Goal: Task Accomplishment & Management: Manage account settings

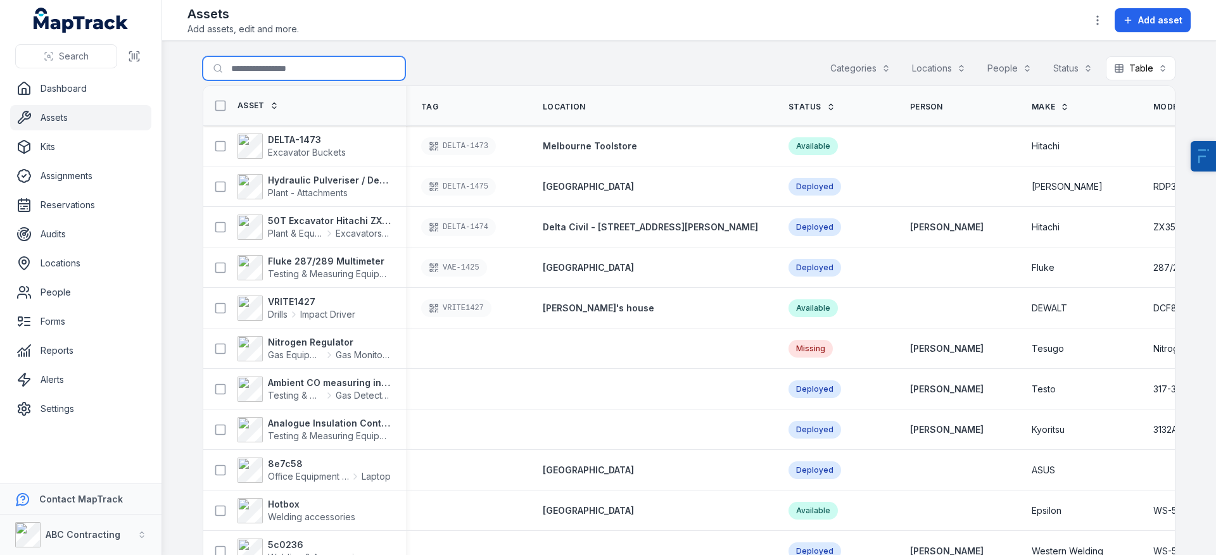
click at [297, 70] on input "Search for assets" at bounding box center [304, 68] width 203 height 24
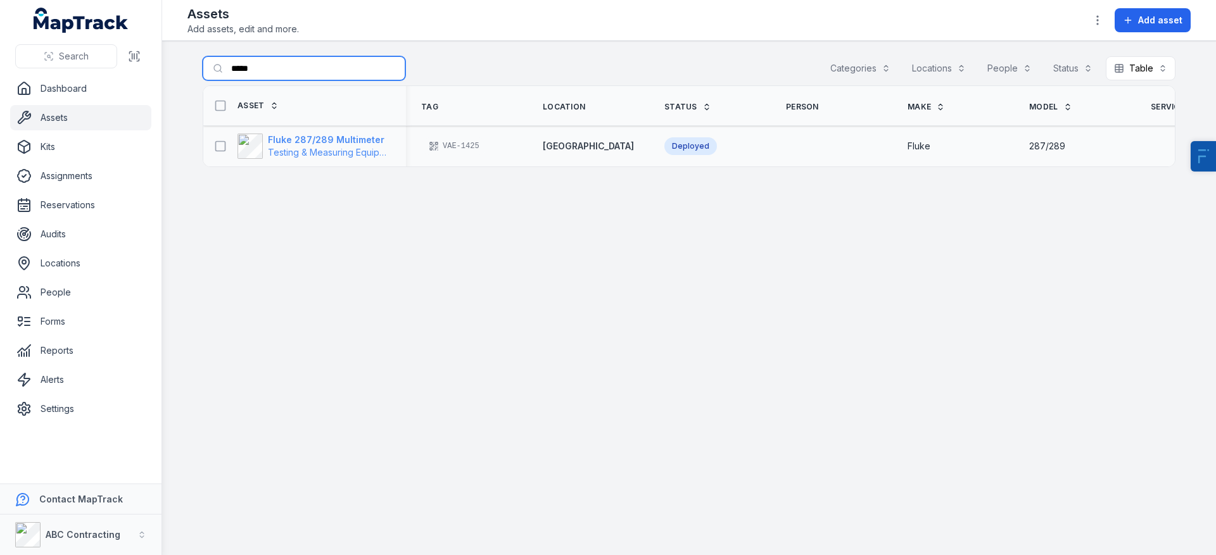
type input "*****"
click at [328, 137] on strong "Fluke 287/289 Multimeter" at bounding box center [329, 140] width 123 height 13
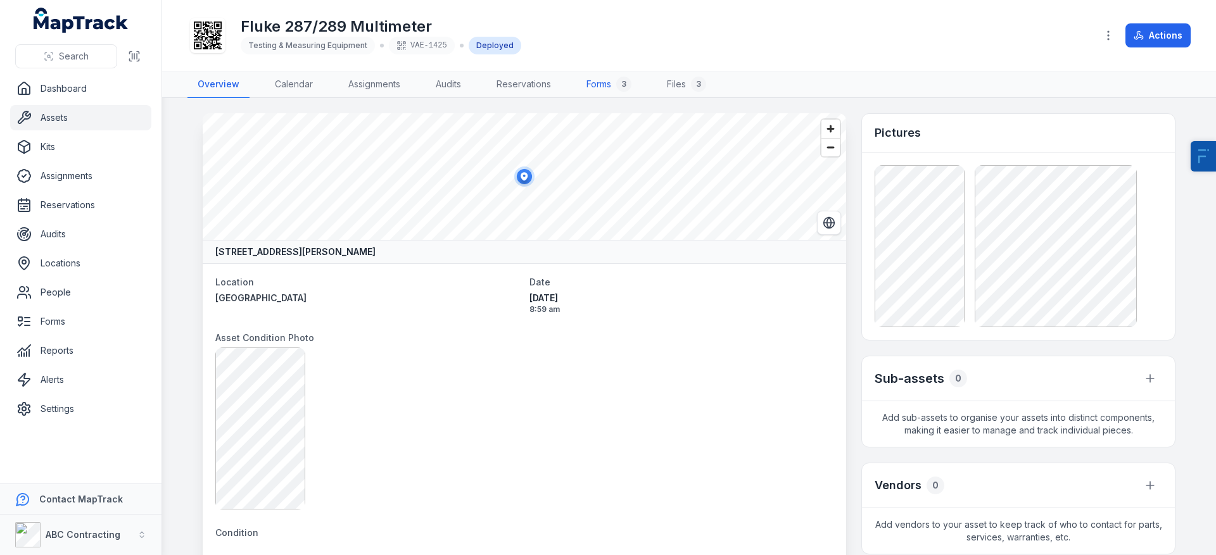
click at [619, 82] on div "3" at bounding box center [623, 84] width 15 height 15
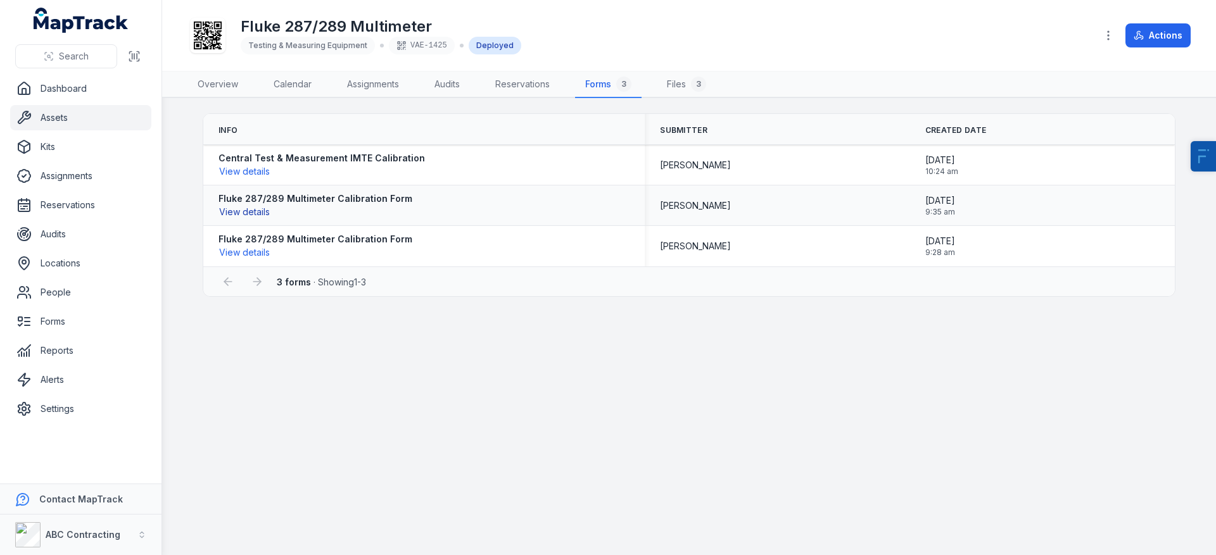
click at [261, 217] on button "View details" at bounding box center [244, 212] width 52 height 14
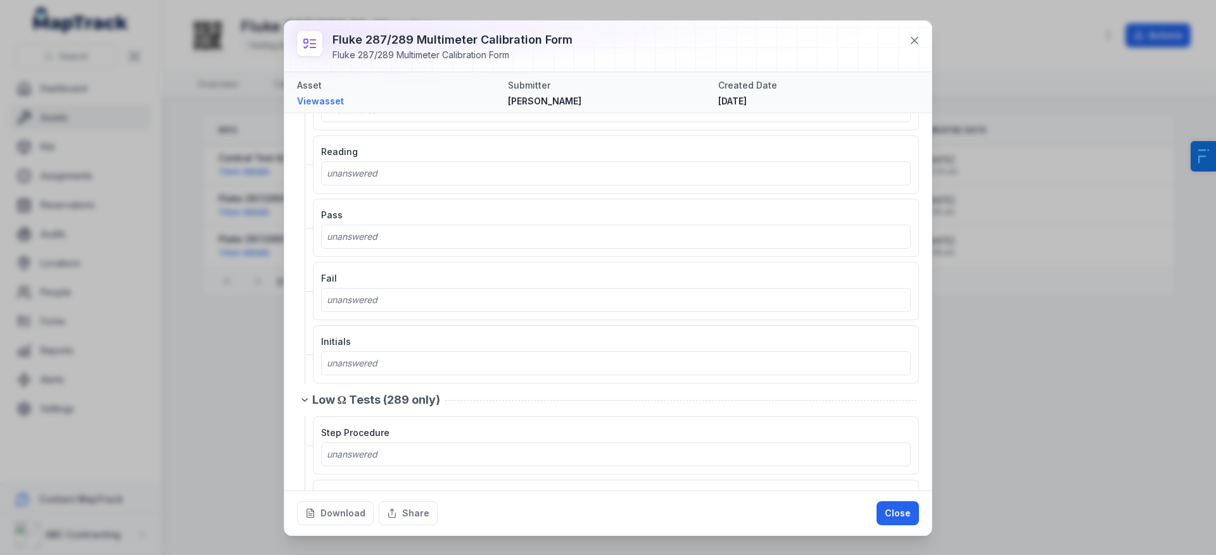
scroll to position [1712, 0]
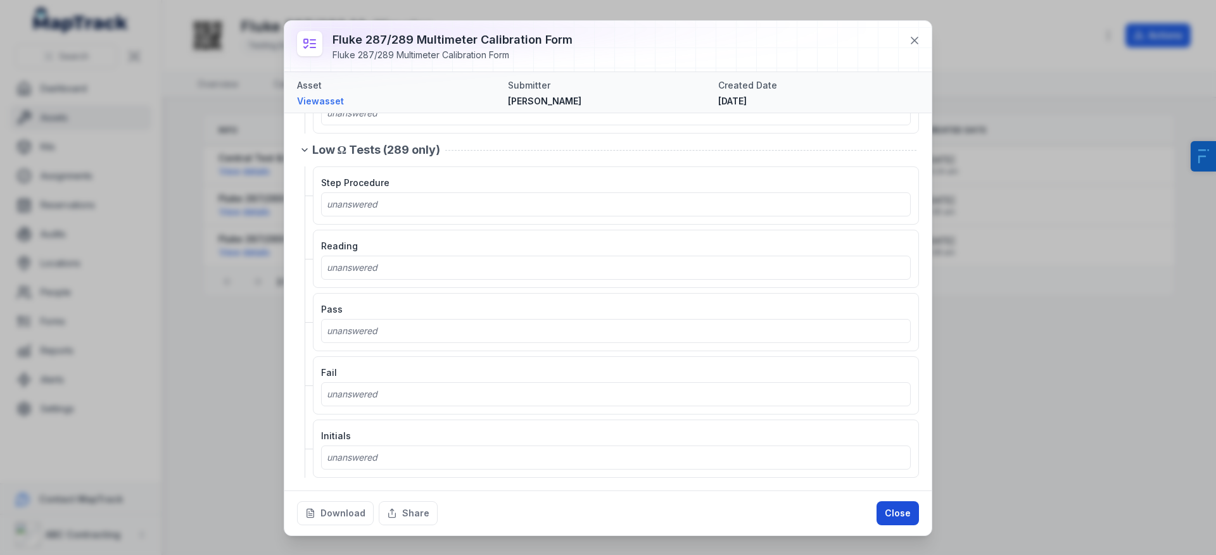
click at [915, 521] on button "Close" at bounding box center [897, 514] width 42 height 24
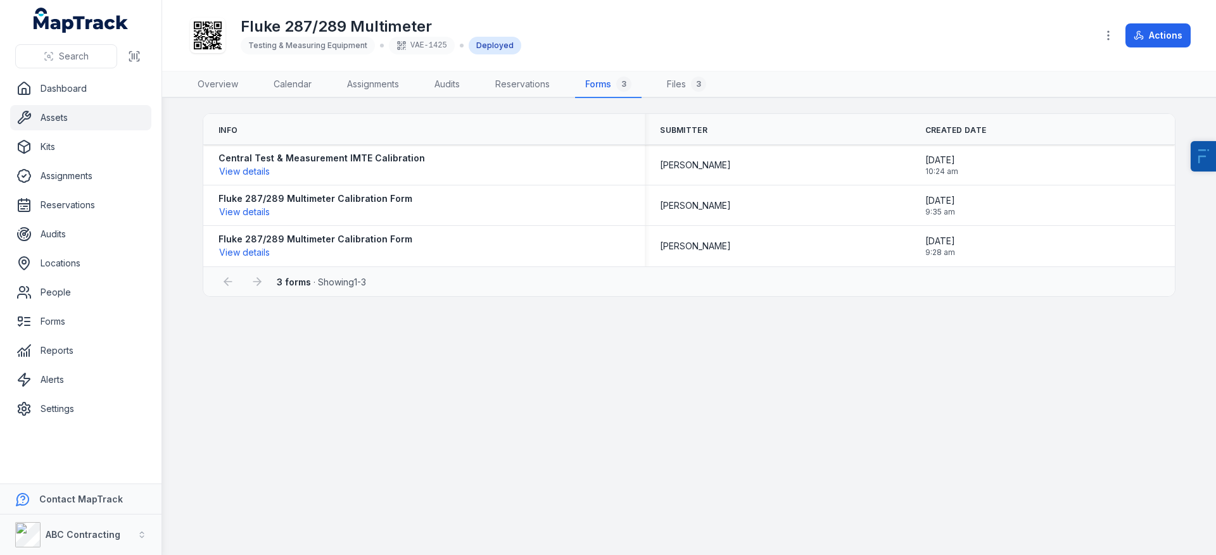
click at [98, 125] on link "Assets" at bounding box center [80, 117] width 141 height 25
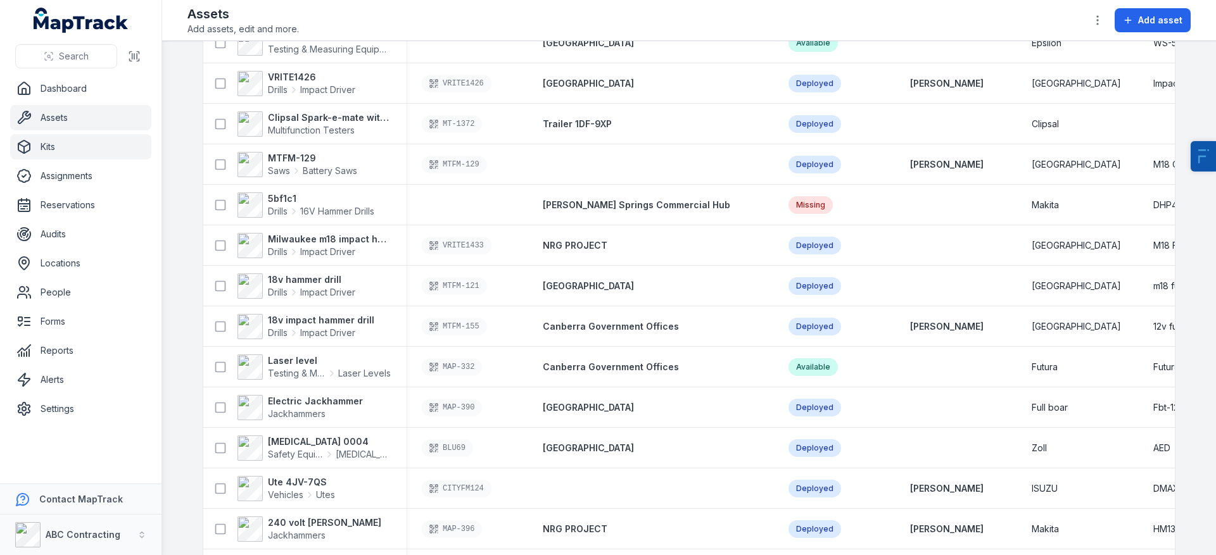
scroll to position [214, 0]
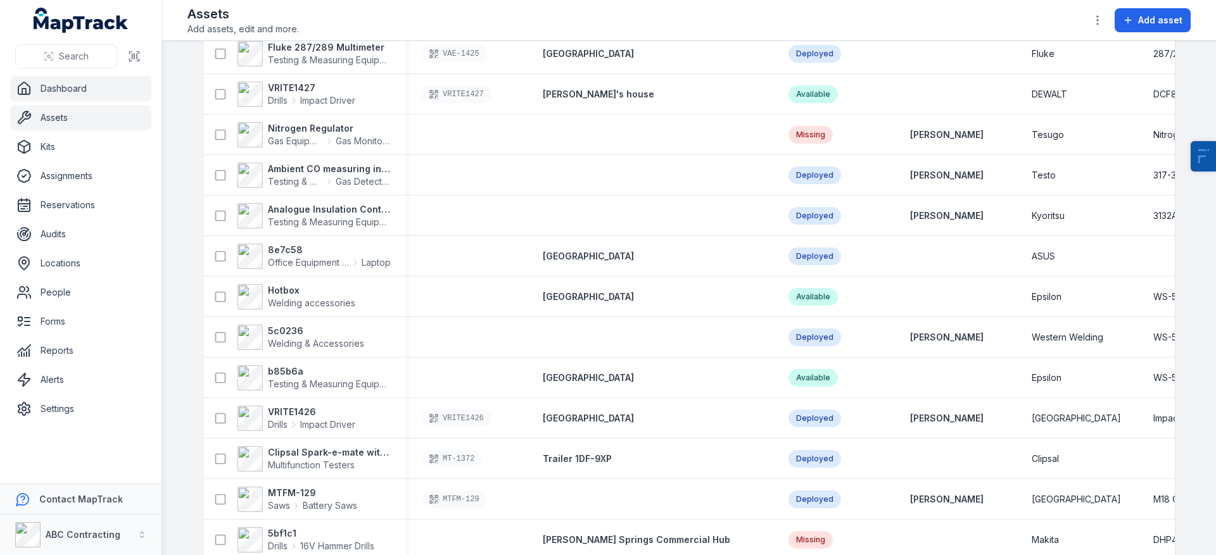
click at [120, 85] on link "Dashboard" at bounding box center [80, 88] width 141 height 25
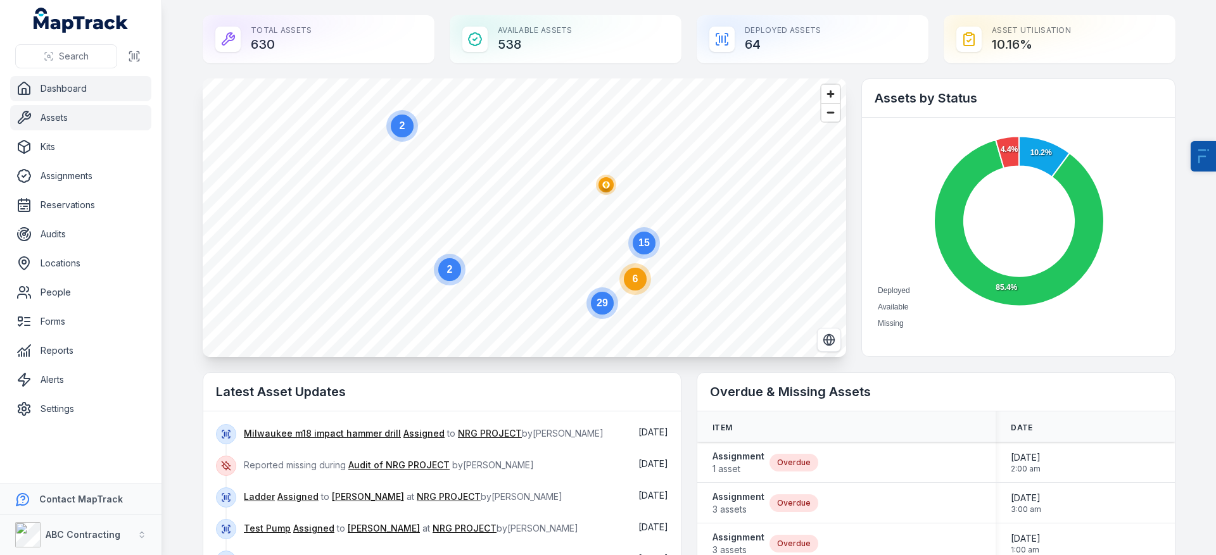
click at [99, 118] on link "Assets" at bounding box center [80, 117] width 141 height 25
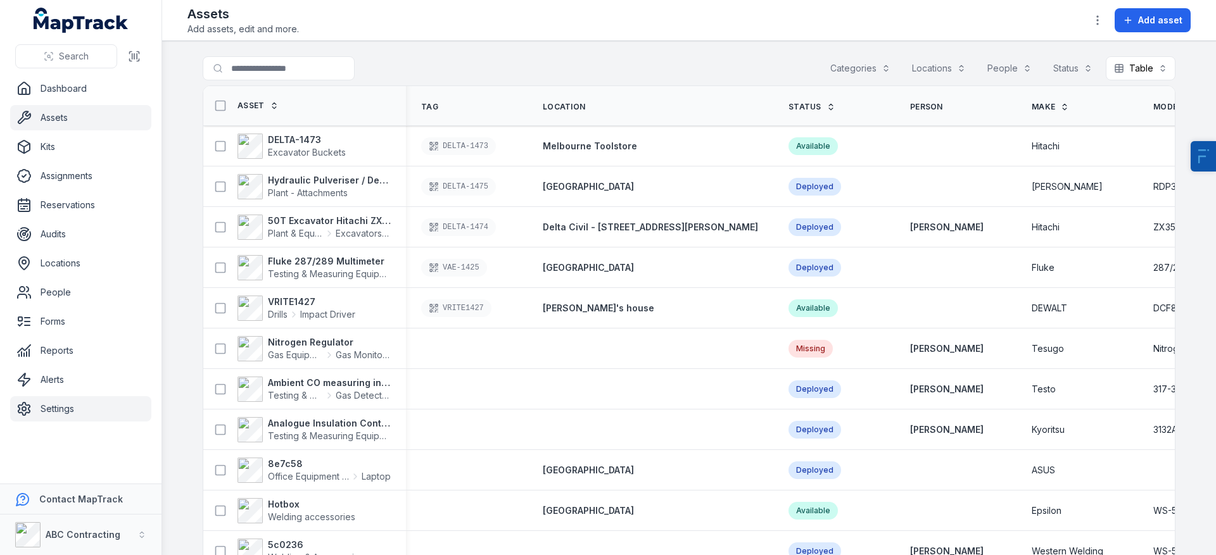
click at [85, 410] on link "Settings" at bounding box center [80, 408] width 141 height 25
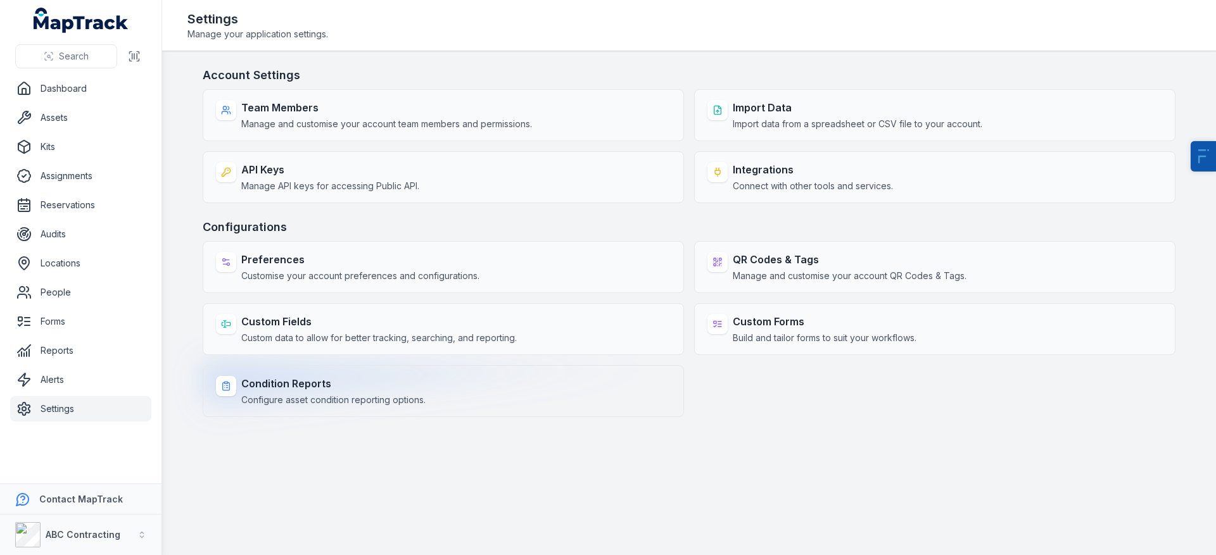
click at [341, 386] on strong "Condition Reports" at bounding box center [333, 383] width 184 height 15
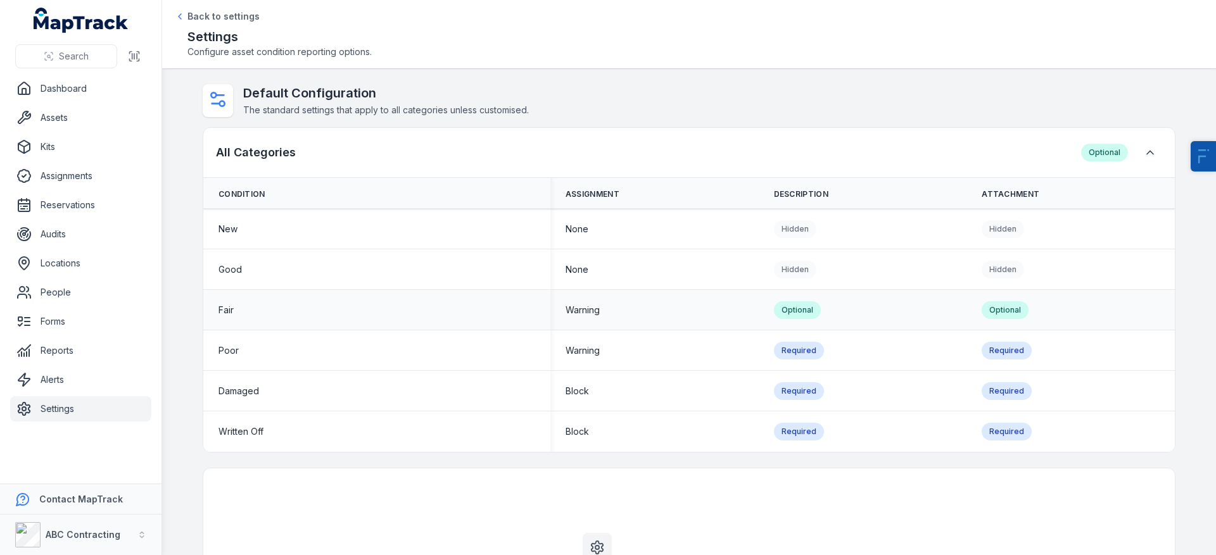
scroll to position [182, 0]
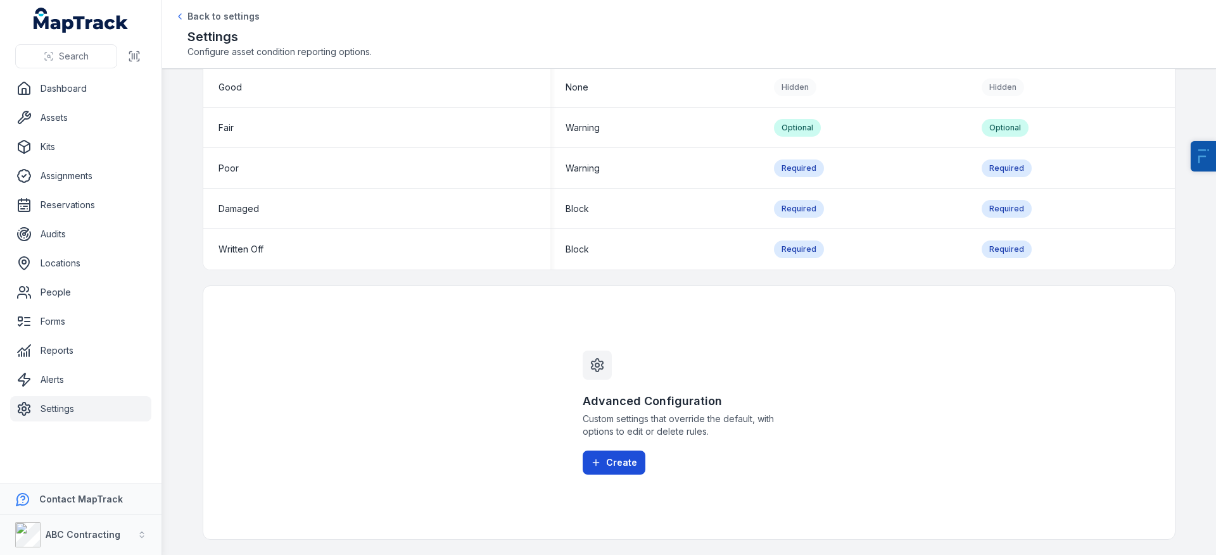
click at [635, 458] on button "Create" at bounding box center [614, 463] width 63 height 24
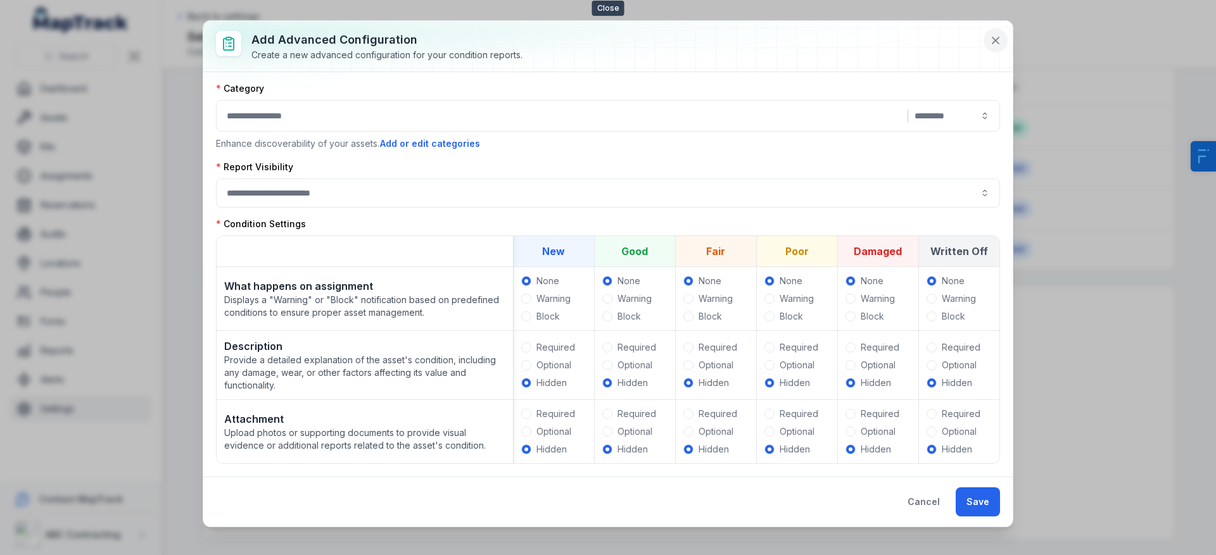
click at [993, 44] on icon at bounding box center [995, 40] width 13 height 13
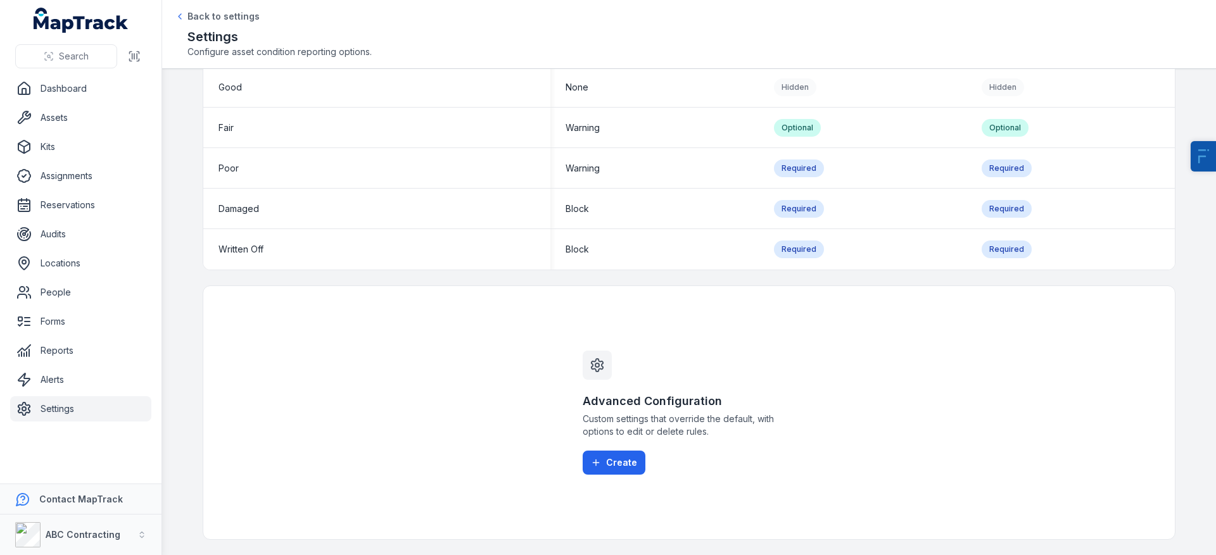
scroll to position [0, 0]
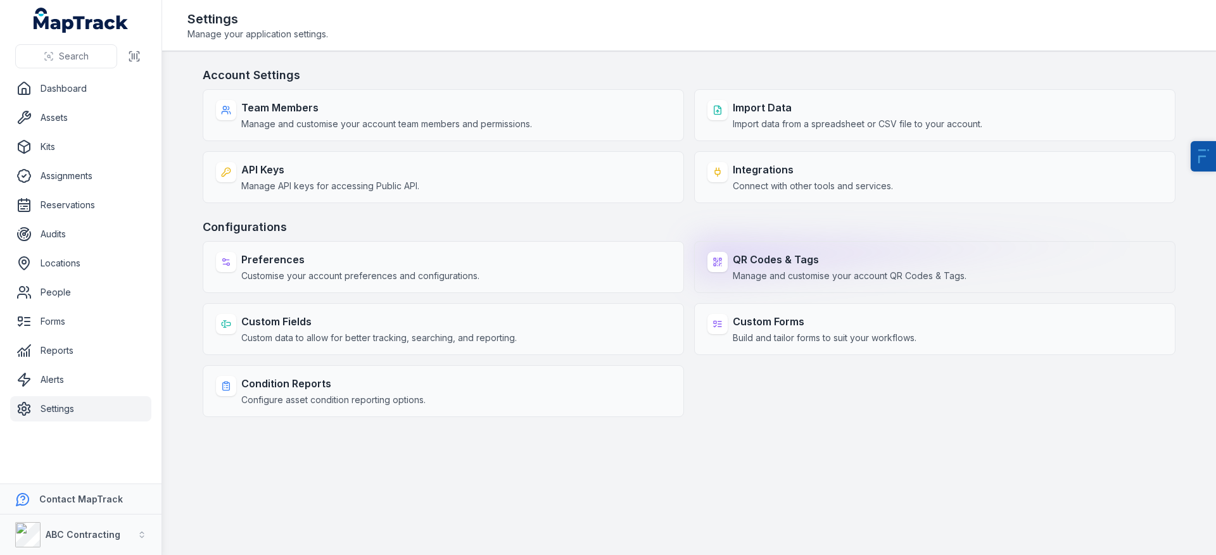
click at [888, 251] on div "QR Codes & Tags Manage and customise your account QR Codes & Tags." at bounding box center [934, 267] width 481 height 52
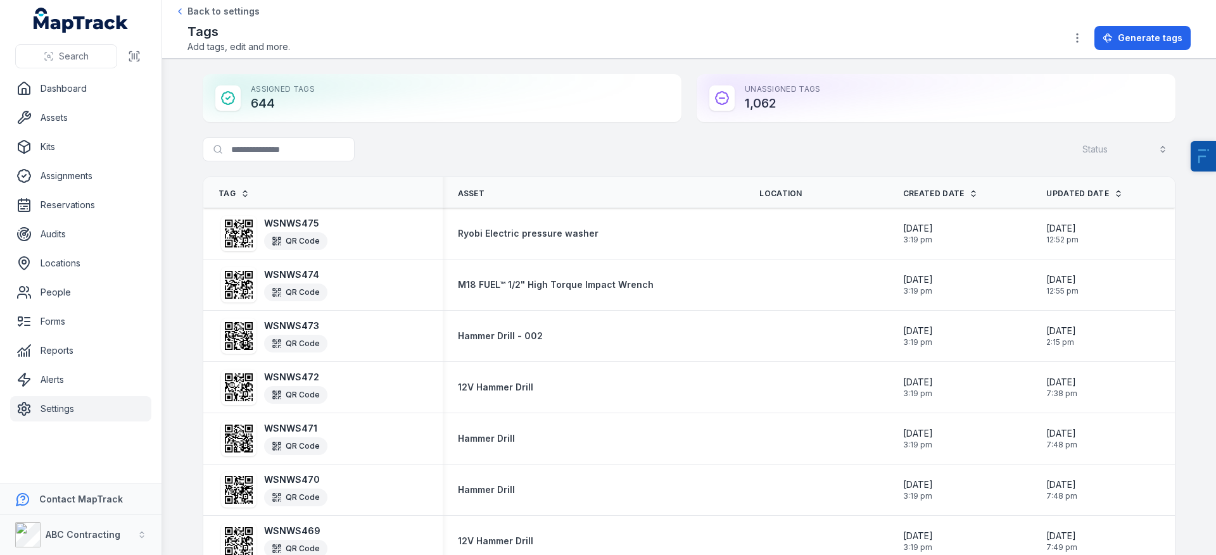
click at [277, 163] on div "Search for tags Status" at bounding box center [689, 151] width 973 height 29
click at [281, 149] on input "Search for tags" at bounding box center [304, 149] width 203 height 24
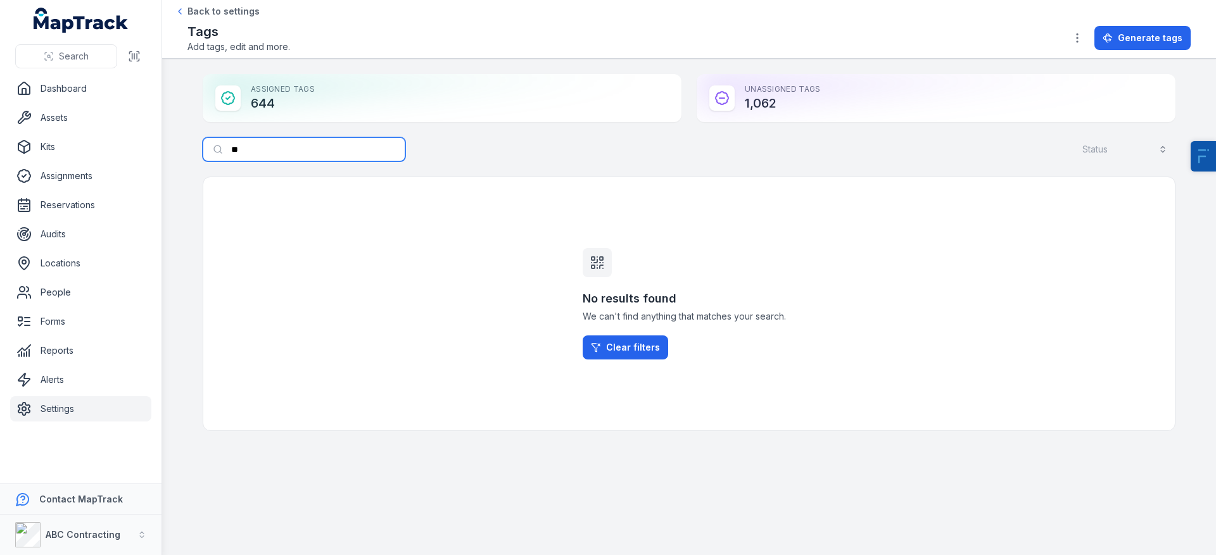
type input "*"
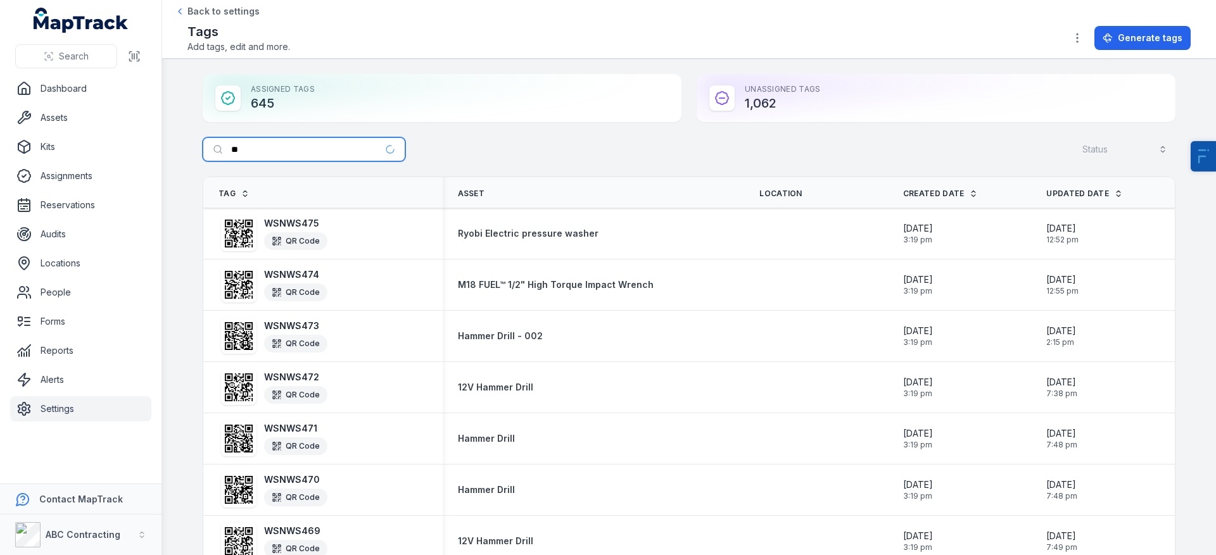
type input "***"
